Goal: Task Accomplishment & Management: Use online tool/utility

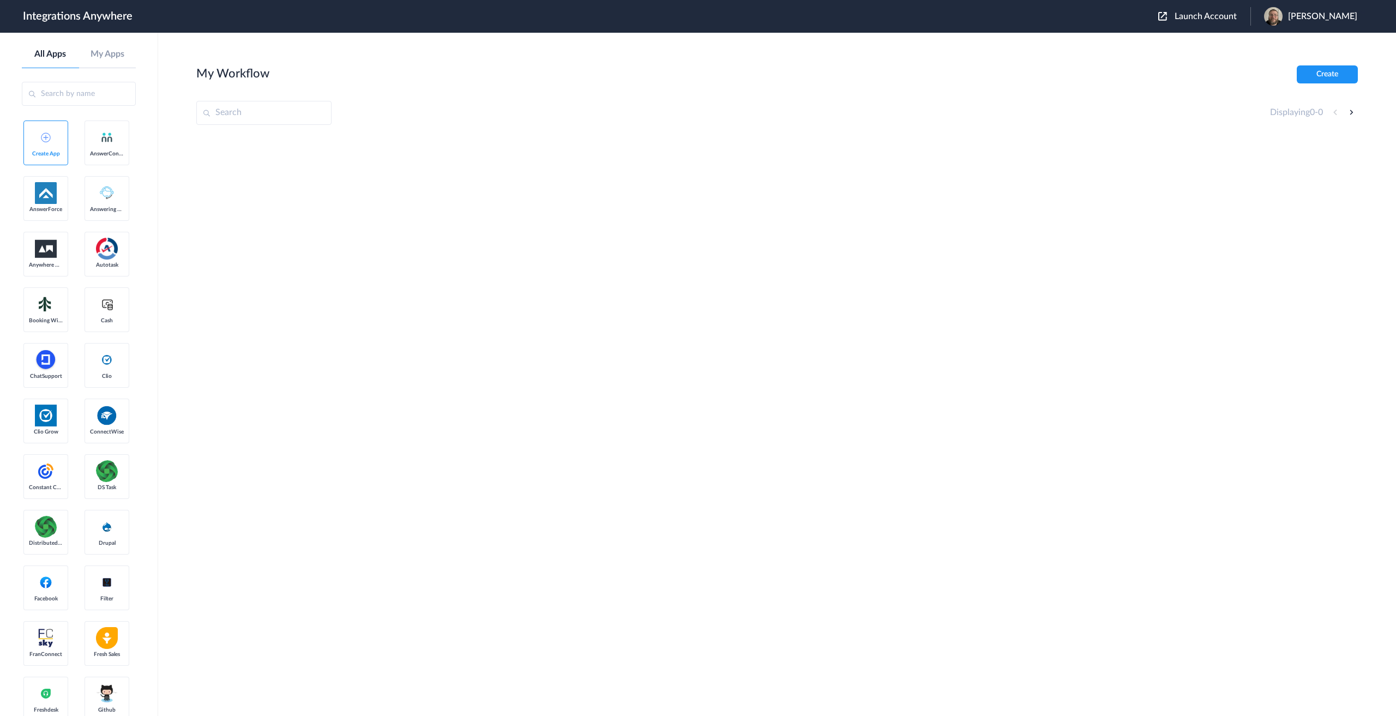
click at [96, 260] on img at bounding box center [107, 249] width 22 height 22
click at [1222, 10] on div "Launch Account [PERSON_NAME] My Account Logout" at bounding box center [1263, 16] width 210 height 19
click at [1220, 13] on span "Launch Account" at bounding box center [1206, 16] width 62 height 9
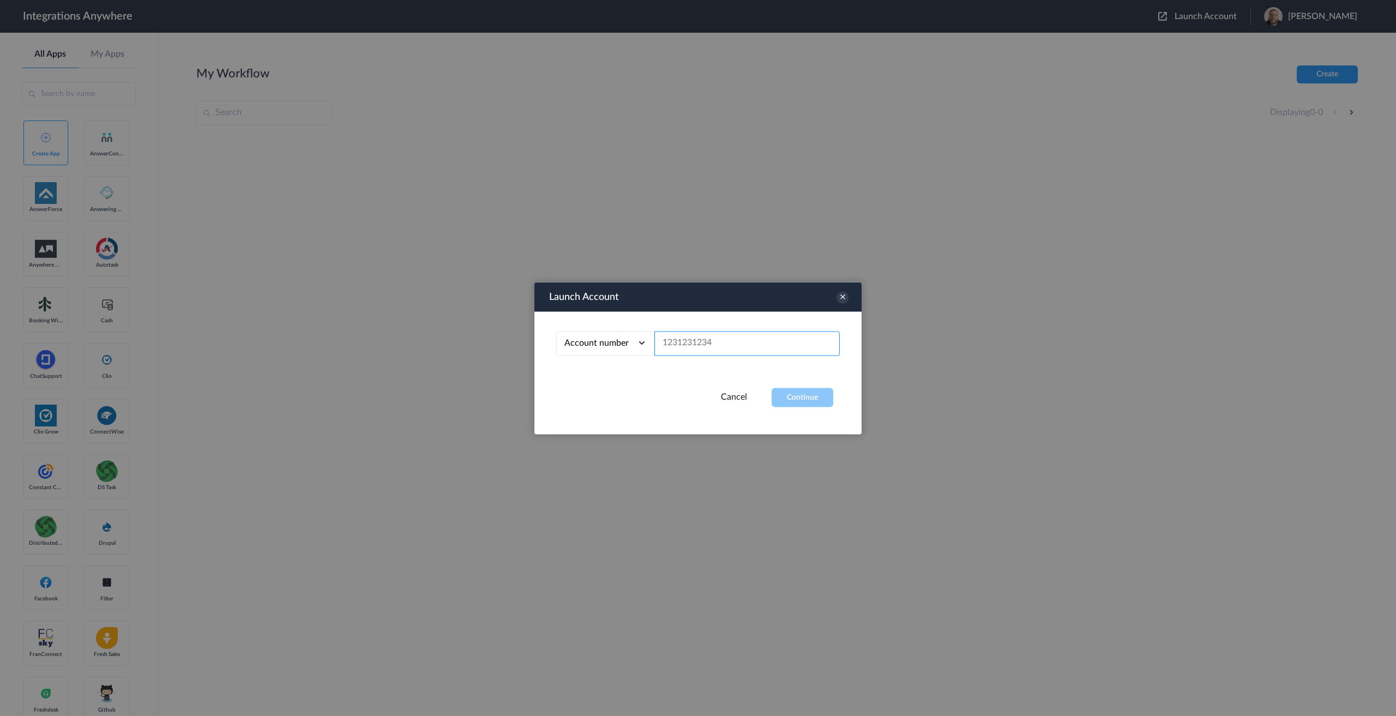
click at [714, 334] on input "text" at bounding box center [746, 343] width 185 height 25
paste input "8669820063"
click at [788, 397] on button "Continue" at bounding box center [803, 397] width 62 height 19
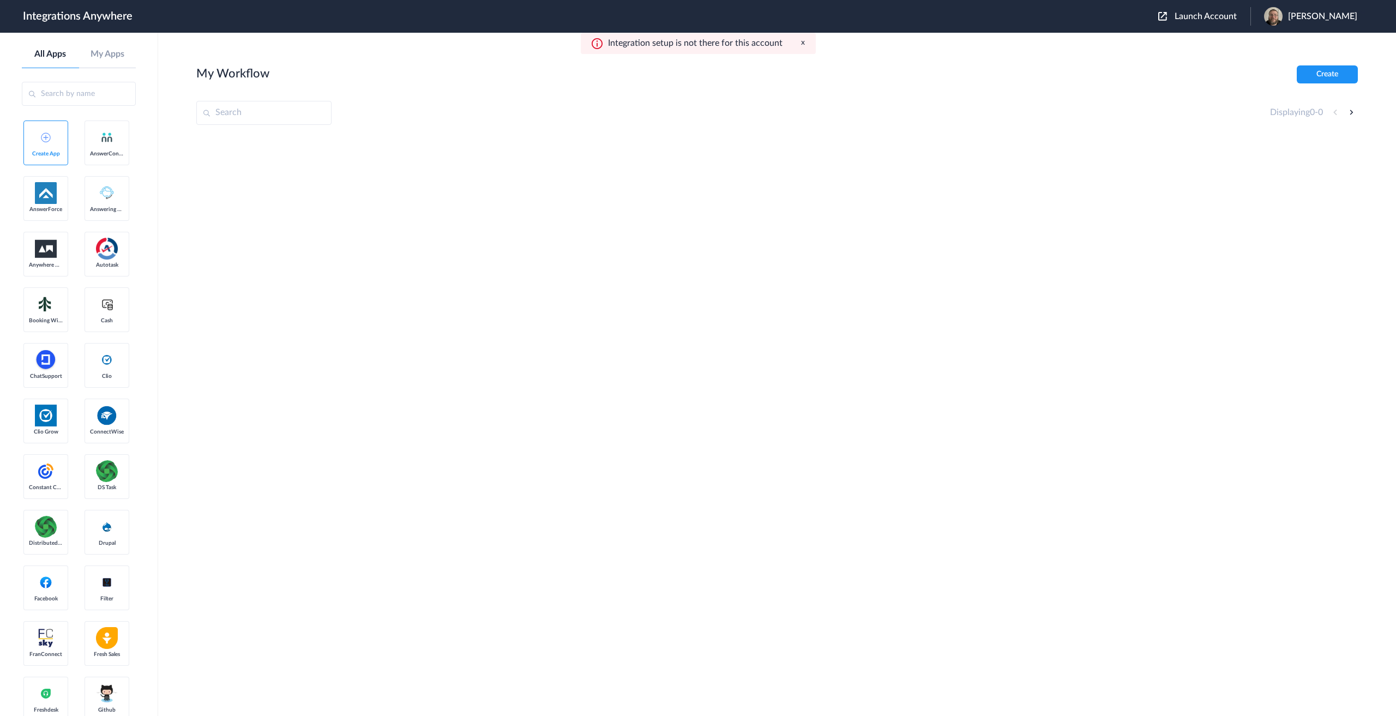
click at [1227, 18] on span "Launch Account" at bounding box center [1206, 16] width 62 height 9
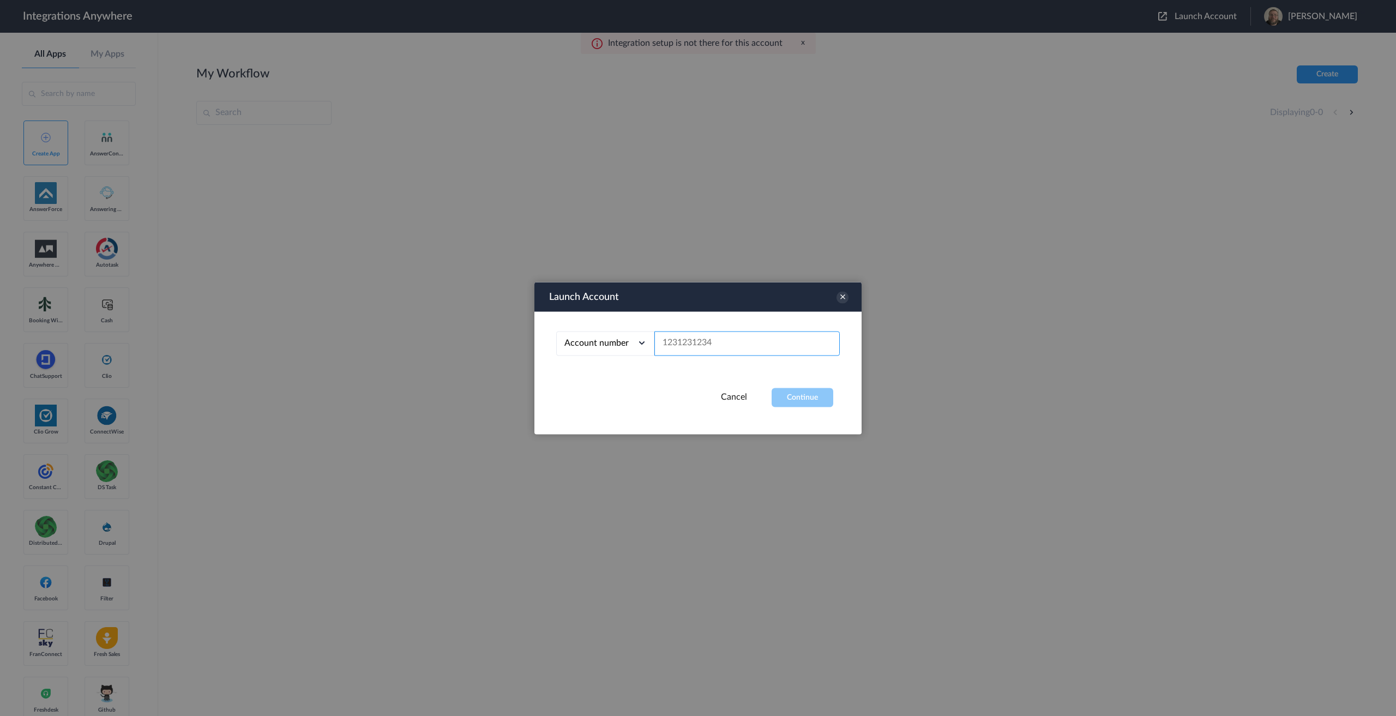
click at [699, 334] on input "text" at bounding box center [746, 343] width 185 height 25
paste input "8666385249"
type input "8666385249"
click at [814, 393] on button "Continue" at bounding box center [803, 397] width 62 height 19
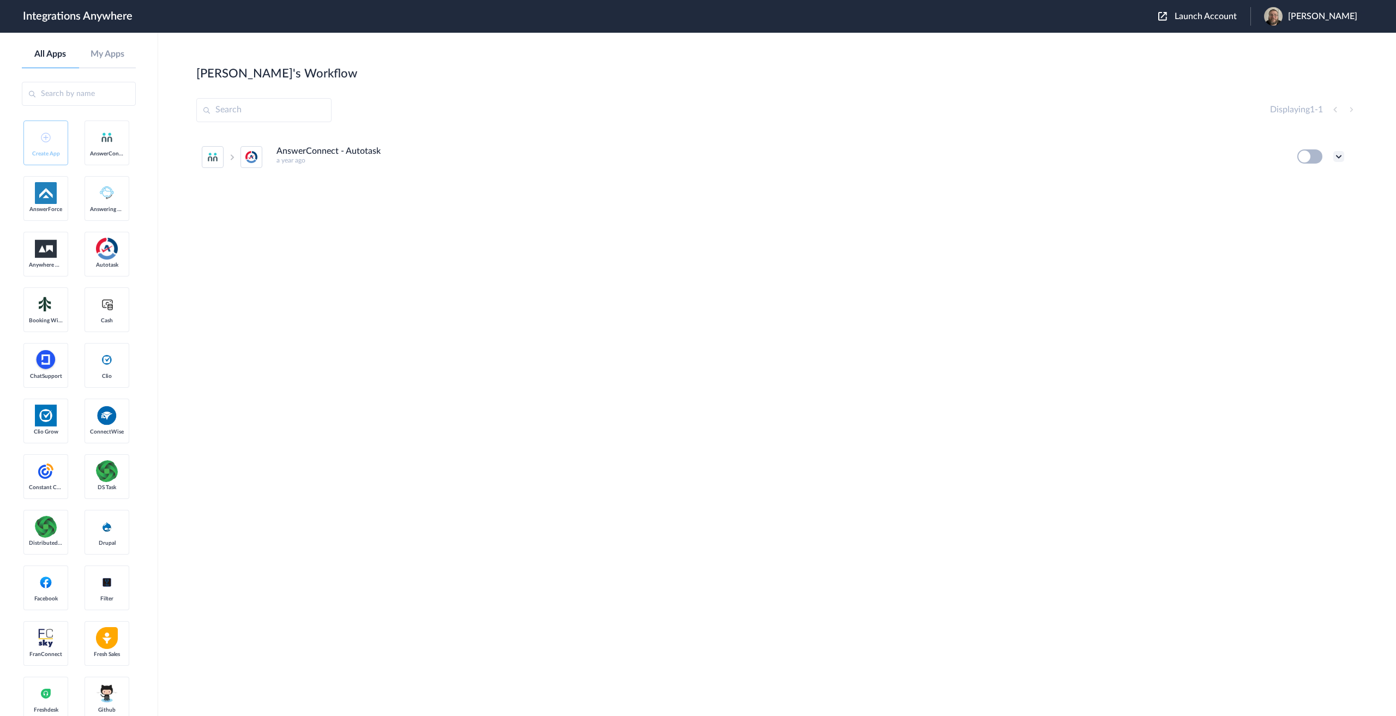
click at [1336, 156] on icon at bounding box center [1338, 156] width 11 height 11
click at [1314, 184] on li "Edit" at bounding box center [1308, 182] width 71 height 20
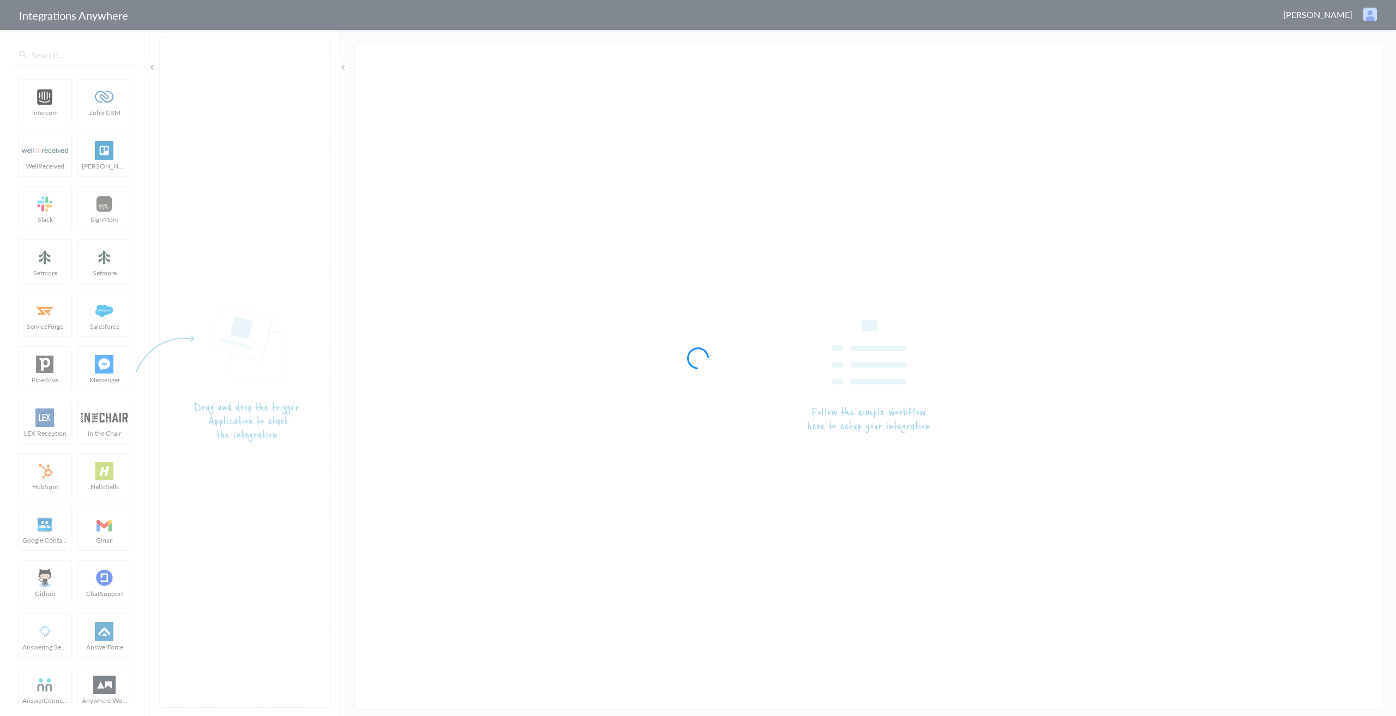
type input "AnswerConnect - Autotask"
